Goal: Navigation & Orientation: Find specific page/section

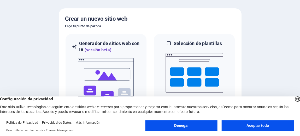
click at [279, 37] on div at bounding box center [150, 68] width 300 height 136
click at [252, 125] on font "Aceptar todo" at bounding box center [258, 125] width 22 height 4
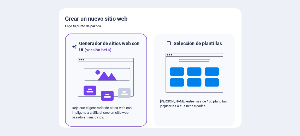
click at [130, 114] on p "Deje que el generador de sitios web con inteligencia artificial cree un sitio w…" at bounding box center [106, 112] width 68 height 14
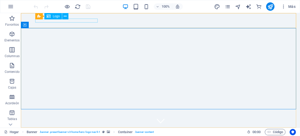
click at [55, 15] on font "Logo" at bounding box center [56, 16] width 7 height 4
